Goal: Task Accomplishment & Management: Manage account settings

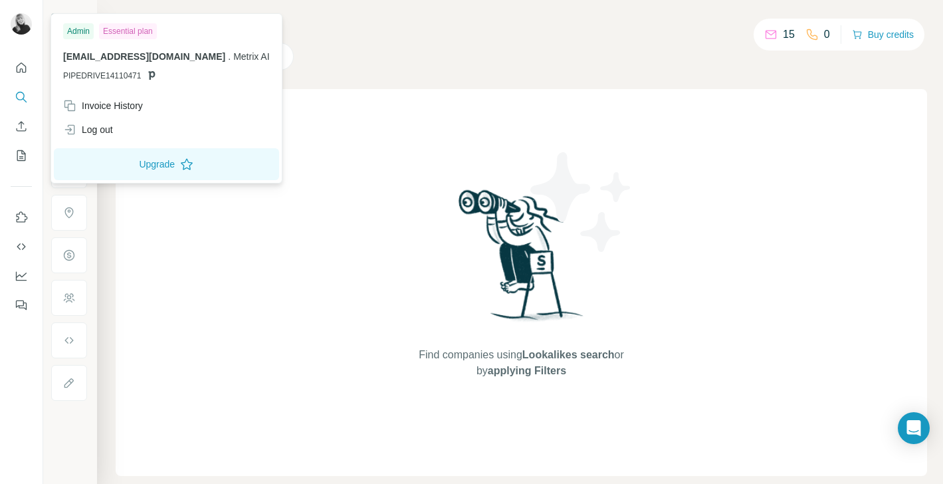
click at [25, 17] on img at bounding box center [21, 23] width 21 height 21
click at [104, 214] on div "Search Companies People Find companies using Lookalikes search or by applying F…" at bounding box center [520, 242] width 846 height 484
click at [19, 27] on img at bounding box center [21, 23] width 21 height 21
click at [100, 105] on div "Invoice History" at bounding box center [103, 105] width 80 height 13
click at [214, 440] on span "Close" at bounding box center [219, 443] width 24 height 13
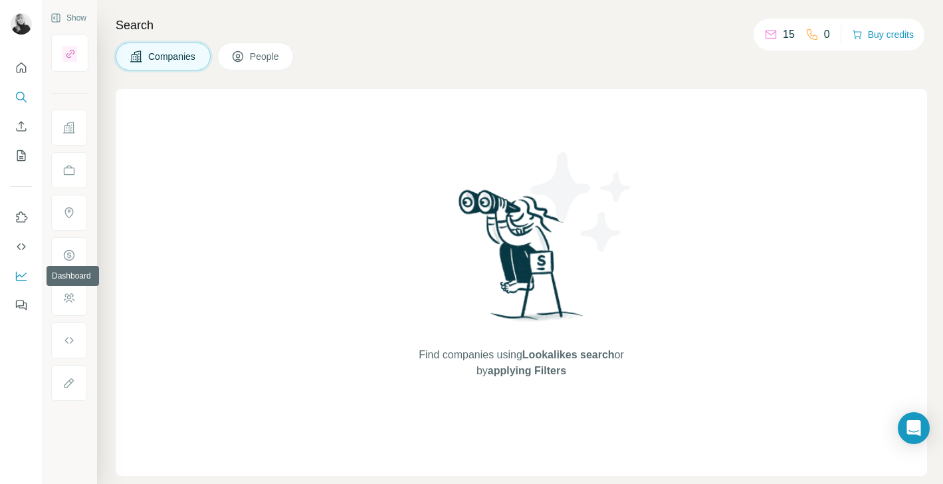
click at [21, 278] on icon "Dashboard" at bounding box center [21, 275] width 13 height 13
